Goal: Task Accomplishment & Management: Use online tool/utility

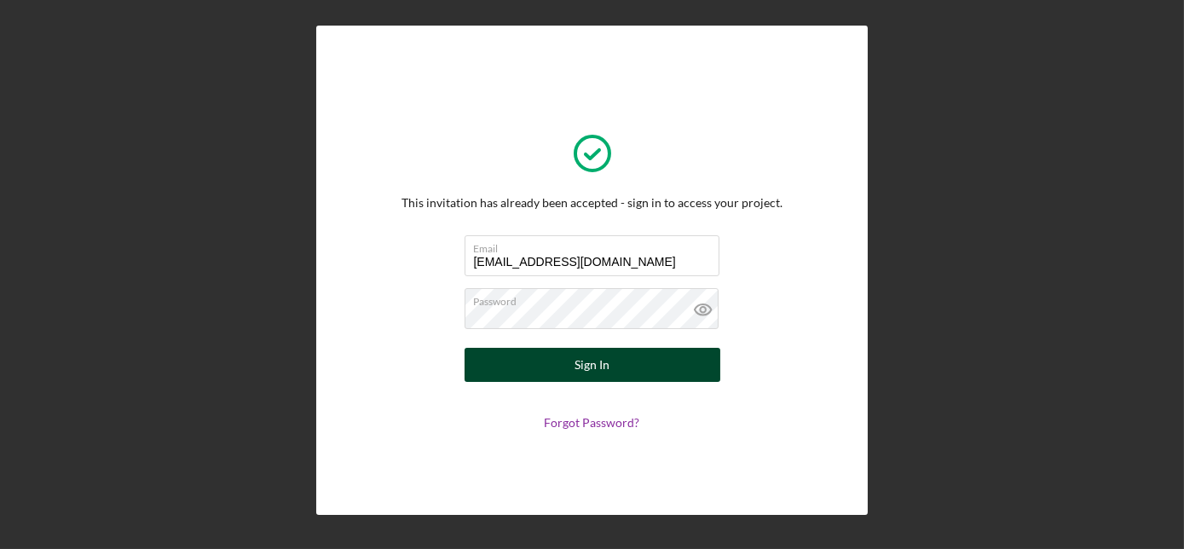
click at [656, 370] on button "Sign In" at bounding box center [593, 365] width 256 height 34
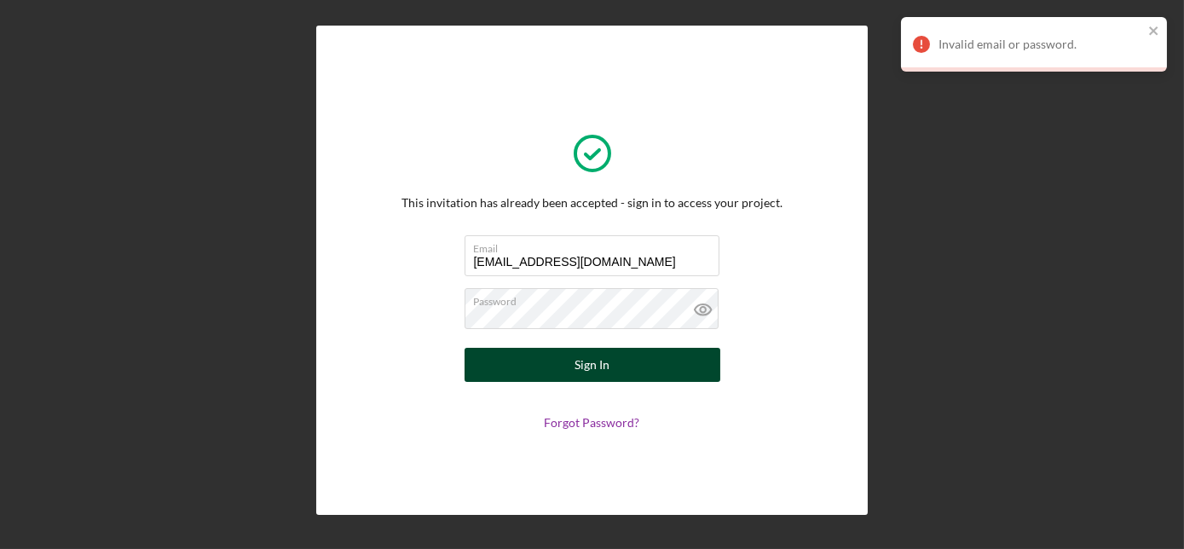
click at [583, 372] on div "Sign In" at bounding box center [592, 365] width 35 height 34
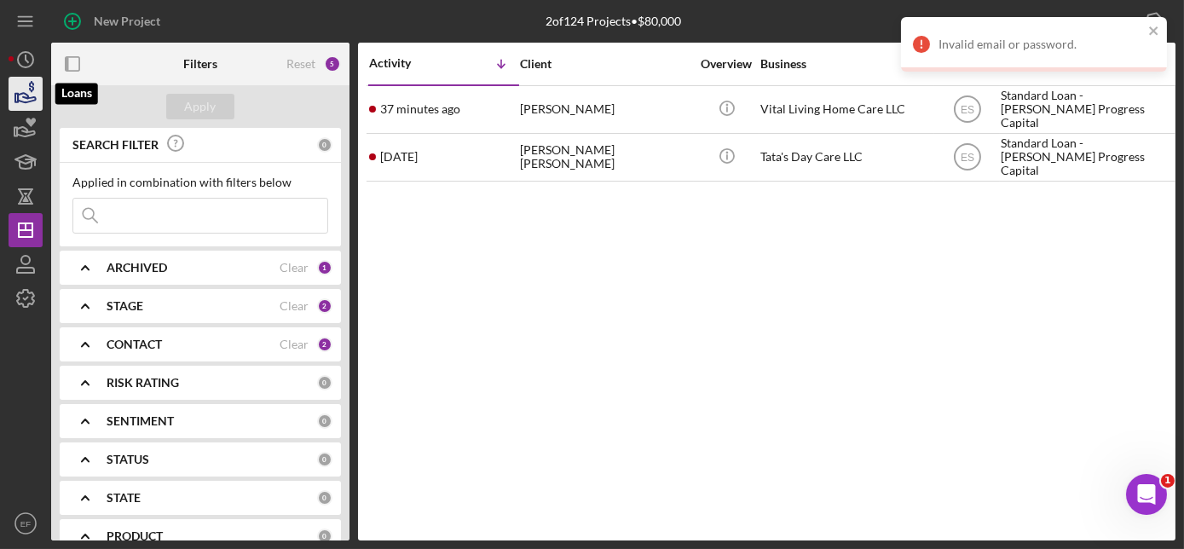
click at [32, 92] on icon "button" at bounding box center [25, 93] width 43 height 43
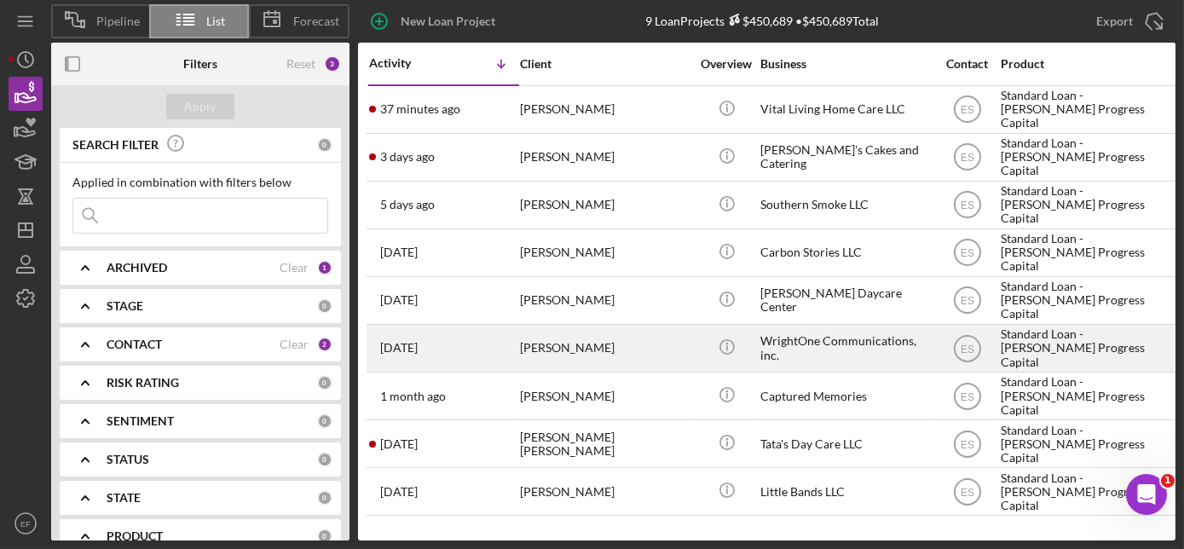
click at [516, 347] on div "[DATE] [PERSON_NAME]" at bounding box center [443, 348] width 149 height 45
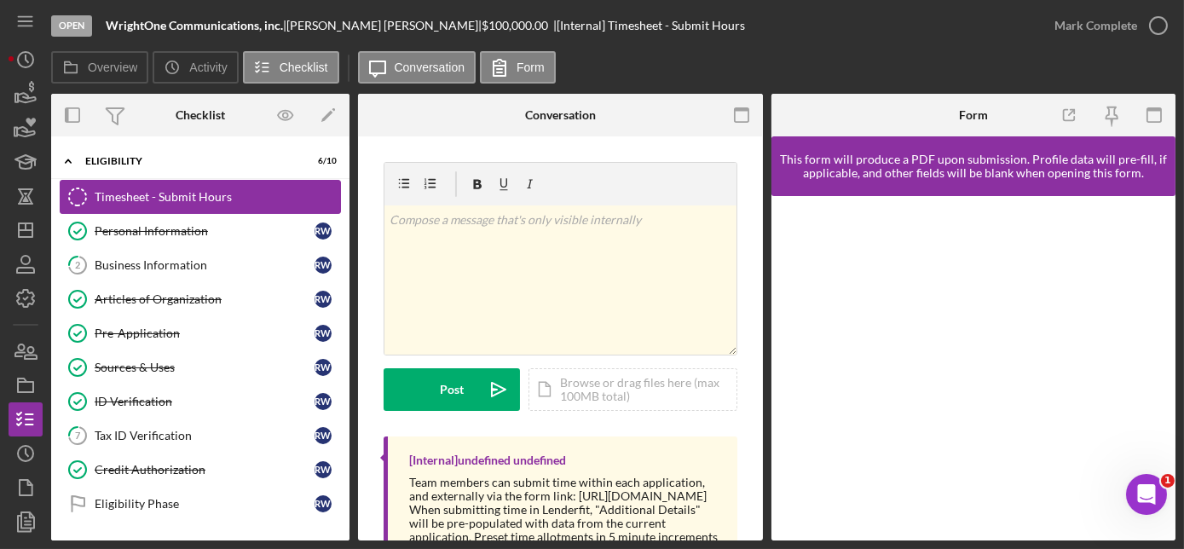
click at [232, 198] on div "Timesheet - Submit Hours" at bounding box center [218, 197] width 246 height 14
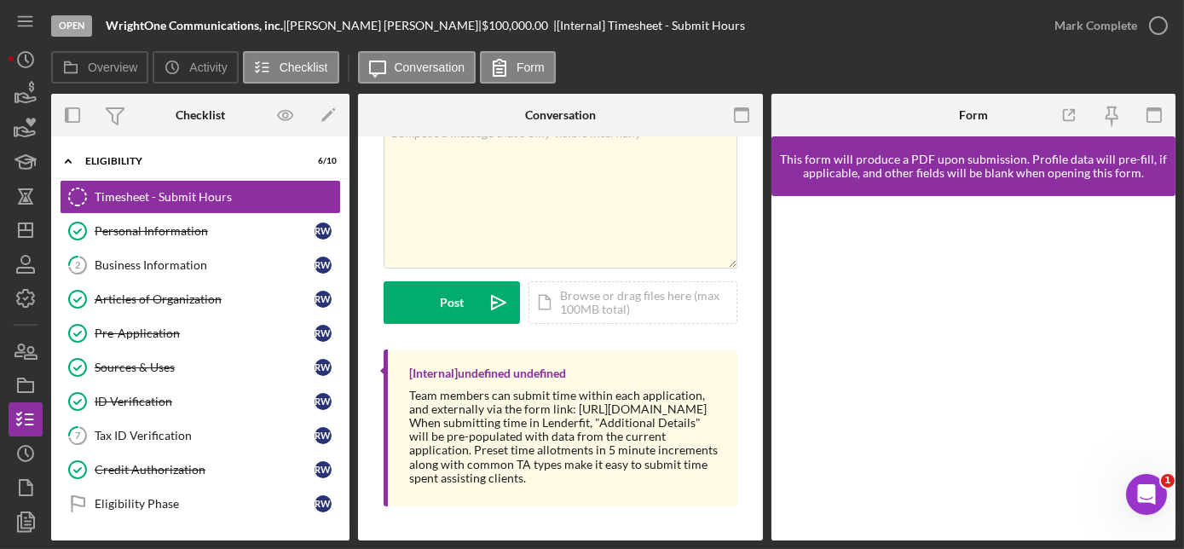
scroll to position [22, 0]
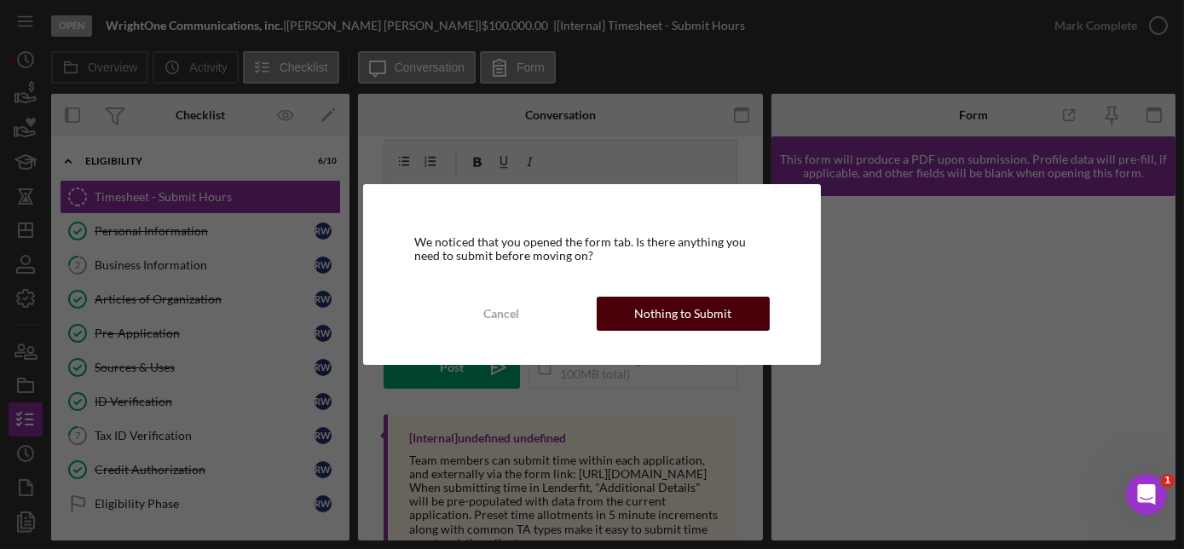
click at [709, 310] on div "Nothing to Submit" at bounding box center [682, 314] width 97 height 34
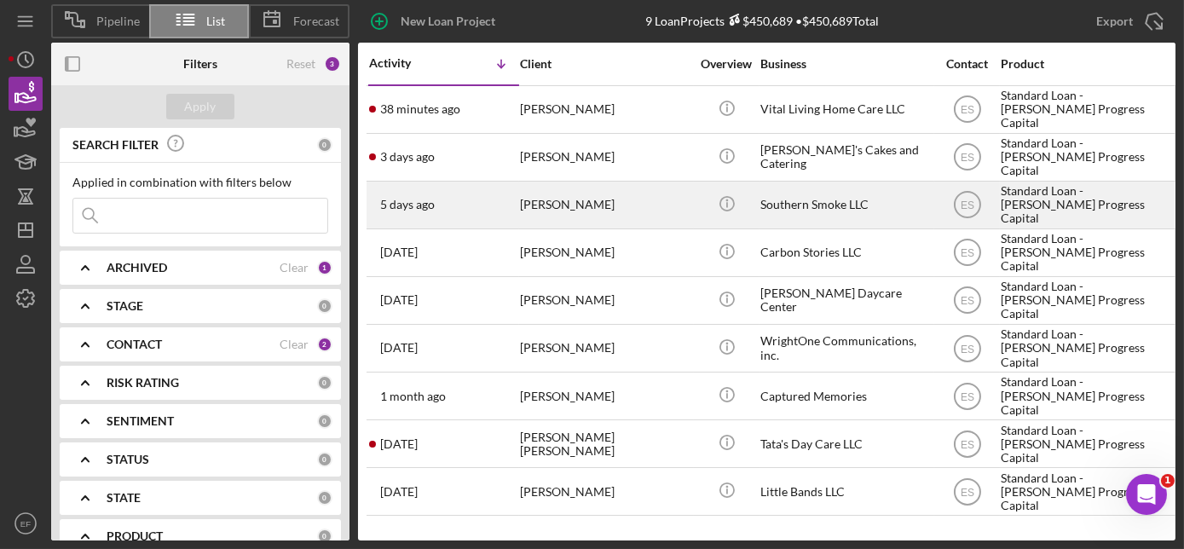
click at [600, 195] on div "[PERSON_NAME]" at bounding box center [605, 204] width 171 height 45
